Goal: Information Seeking & Learning: Learn about a topic

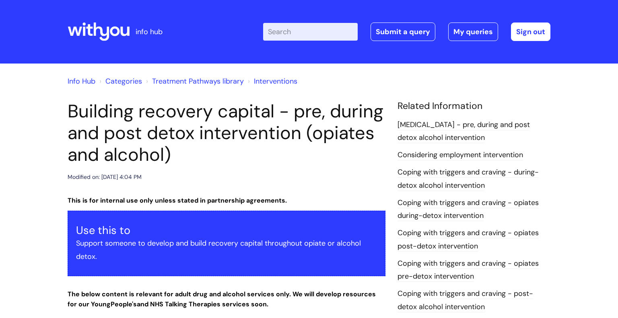
click at [300, 33] on input "Enter your search term here..." at bounding box center [310, 32] width 95 height 18
type input "detox"
click button "Search" at bounding box center [0, 0] width 0 height 0
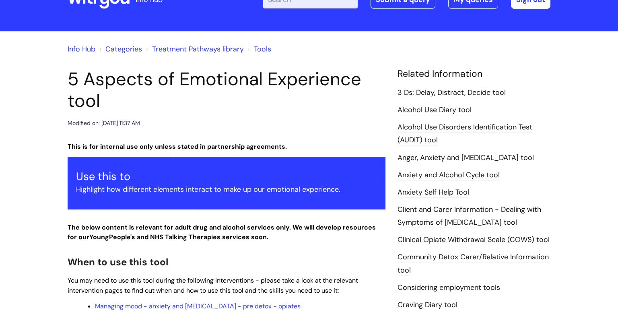
scroll to position [32, 0]
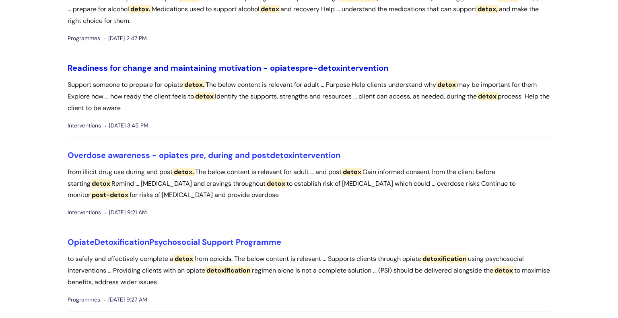
scroll to position [113, 0]
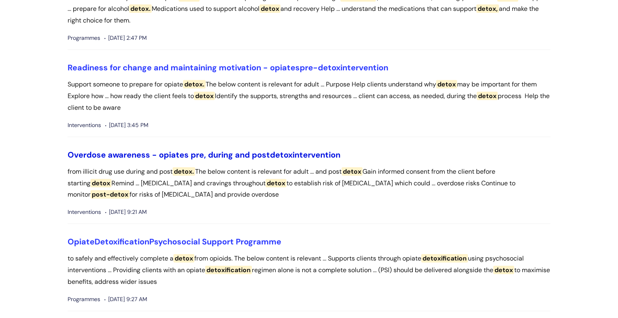
click at [175, 156] on link "Overdose awareness - opiates pre, during and post detox intervention" at bounding box center [204, 155] width 273 height 10
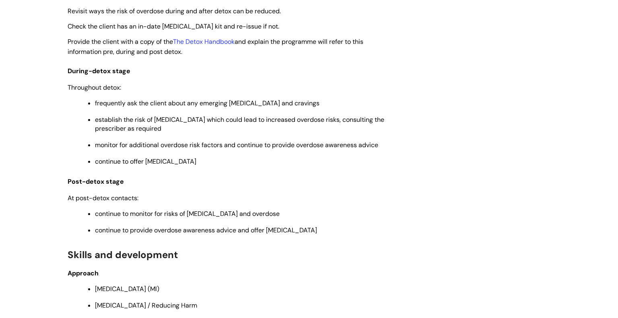
scroll to position [1379, 0]
click at [217, 39] on link "The Detox Handbook" at bounding box center [204, 42] width 62 height 8
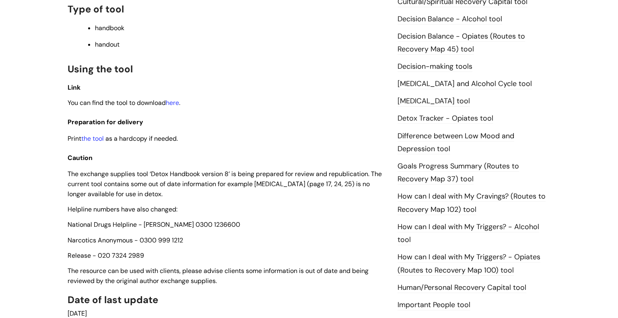
scroll to position [418, 0]
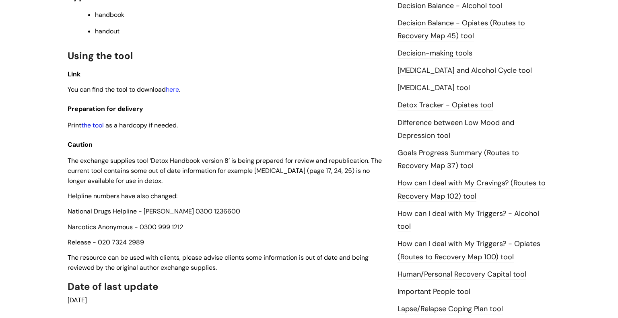
click at [98, 130] on link "the tool" at bounding box center [92, 125] width 23 height 8
